Goal: Navigation & Orientation: Find specific page/section

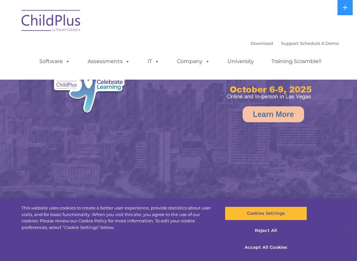
select select "MEDIUM"
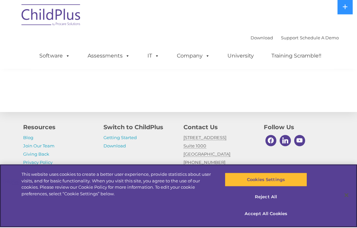
scroll to position [783, 0]
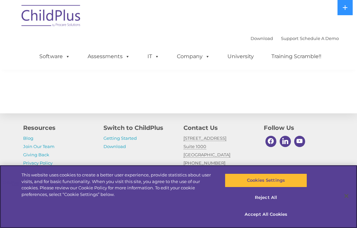
click at [277, 222] on button "Accept All Cookies" at bounding box center [266, 215] width 82 height 14
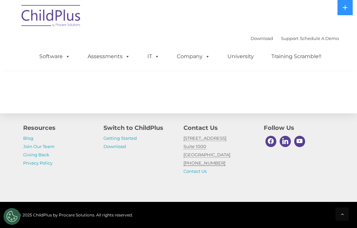
click at [137, 141] on link "Getting Started" at bounding box center [119, 138] width 33 height 5
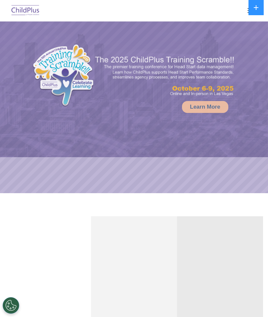
select select "MEDIUM"
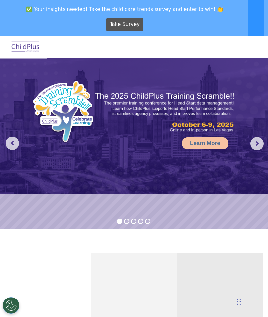
click at [248, 52] on button "button" at bounding box center [251, 47] width 14 height 11
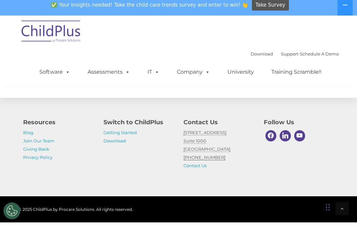
scroll to position [840, 0]
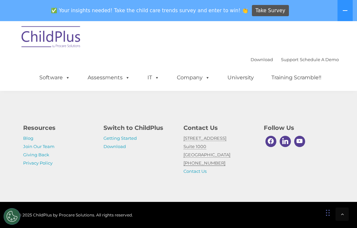
click at [69, 79] on span at bounding box center [66, 77] width 7 height 6
click at [308, 113] on div "Resources Blog Join Our Team Giving Back Privacy Policy Switch to ChildPlus Get…" at bounding box center [178, 144] width 357 height 115
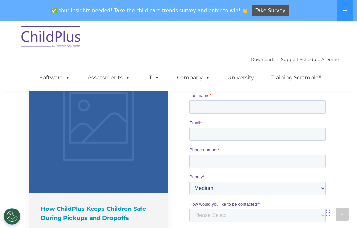
scroll to position [509, 0]
